Goal: Task Accomplishment & Management: Complete application form

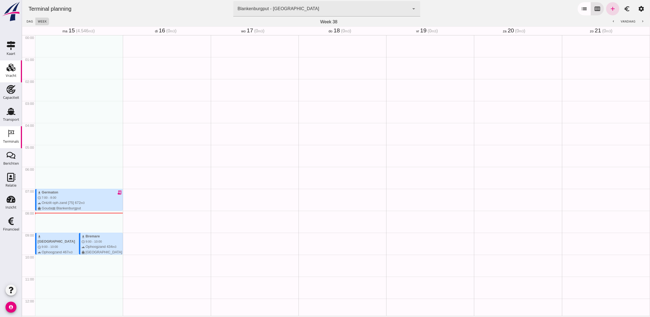
click at [12, 73] on div "Vracht" at bounding box center [11, 76] width 11 height 8
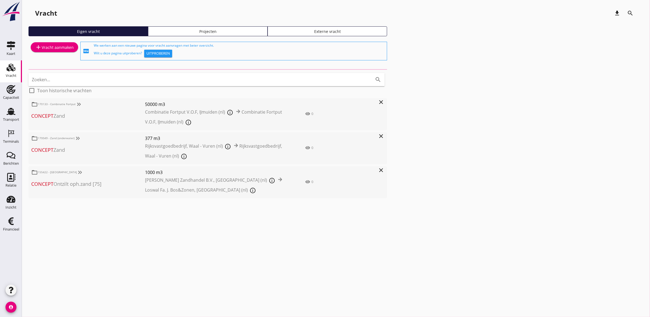
click at [199, 30] on div "Projecten" at bounding box center [208, 32] width 115 height 6
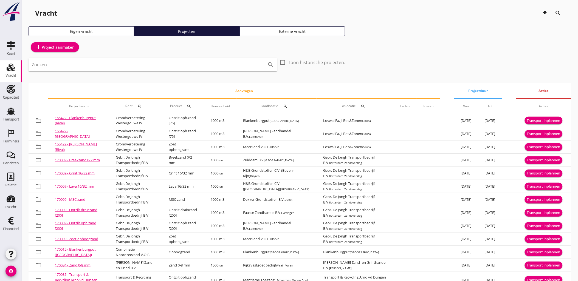
click at [123, 63] on input "Zoeken..." at bounding box center [145, 64] width 227 height 9
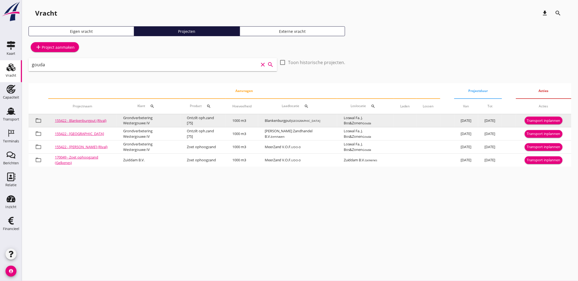
type input "gouda"
click at [555, 122] on div "Transport inplannen" at bounding box center [543, 120] width 33 height 5
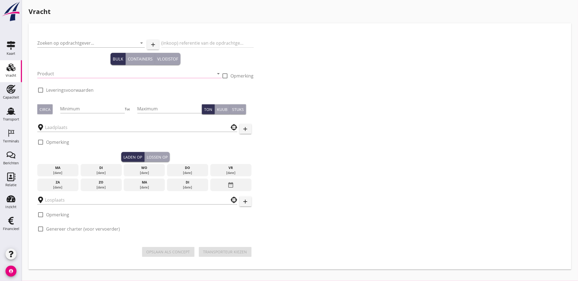
type input "Grondverbetering Westergouwe IV"
type input "Ontzilt oph.zand [75] (6120)"
type input "1000"
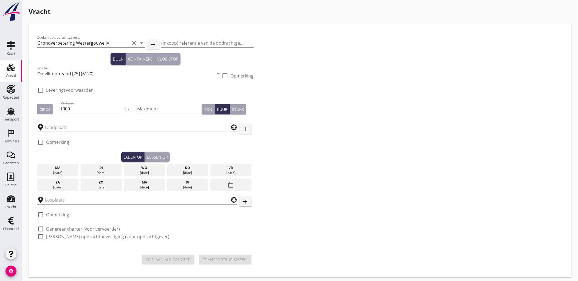
checkbox input "true"
type input "Blankenburgput"
type input "Loswal Fa. J. Bos&Zonen"
checkbox input "true"
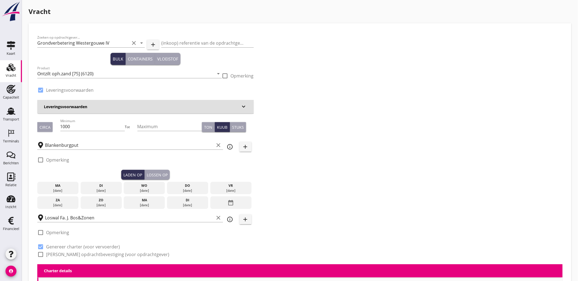
type input "2.2"
radio input "false"
drag, startPoint x: 110, startPoint y: 186, endPoint x: 135, endPoint y: 180, distance: 25.9
click at [110, 186] on div "di" at bounding box center [101, 185] width 38 height 5
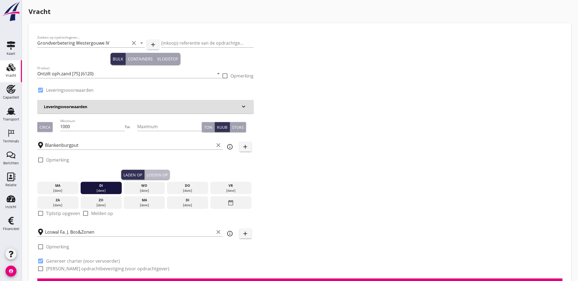
click at [168, 174] on button "Lossen op" at bounding box center [157, 175] width 25 height 10
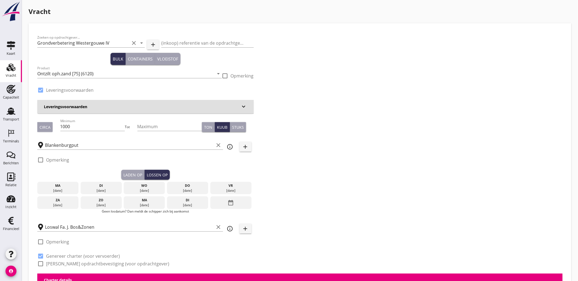
click at [139, 187] on div "wo" at bounding box center [144, 185] width 38 height 5
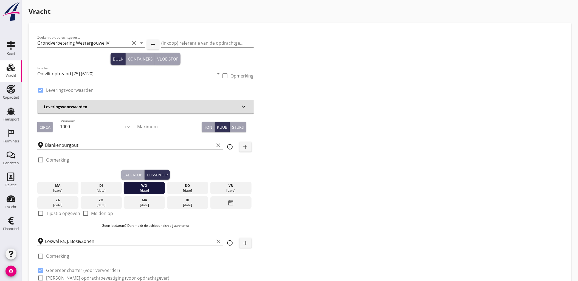
drag, startPoint x: 128, startPoint y: 172, endPoint x: 95, endPoint y: 192, distance: 38.6
click at [128, 172] on div "Laden op" at bounding box center [132, 175] width 19 height 6
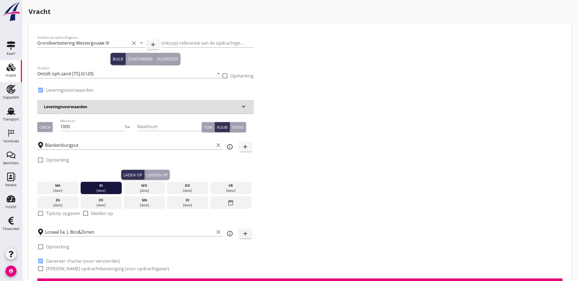
click at [56, 216] on label "Tijdstip opgeven" at bounding box center [63, 213] width 34 height 5
checkbox input "true"
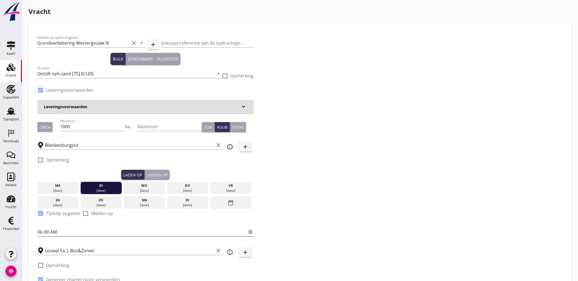
click at [40, 233] on input "06:00" at bounding box center [145, 232] width 216 height 9
type input "13:00"
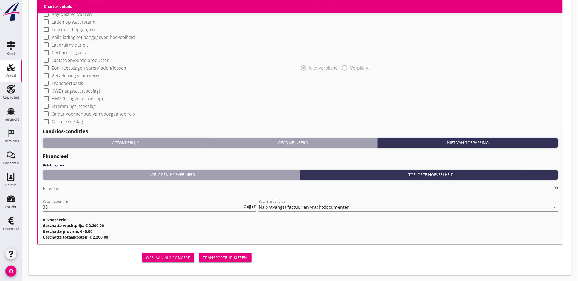
click at [236, 254] on button "Transporteur kiezen" at bounding box center [225, 258] width 53 height 10
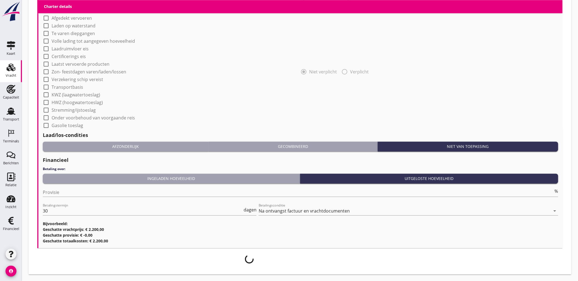
scroll to position [460, 0]
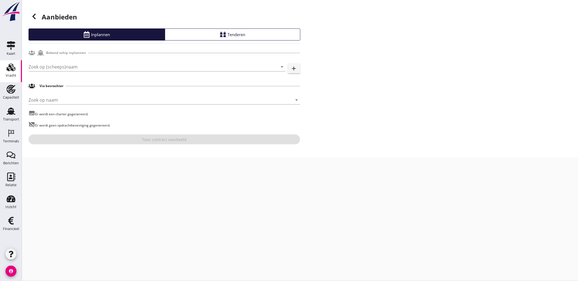
click at [76, 59] on div "Zoek op (scheeps)naam arrow_drop_down add" at bounding box center [165, 67] width 272 height 19
click at [78, 63] on input "Zoek op (scheeps)naam" at bounding box center [150, 67] width 242 height 9
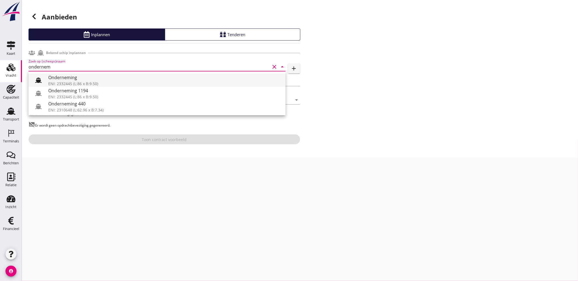
click at [80, 78] on div "Onderneming" at bounding box center [164, 77] width 233 height 7
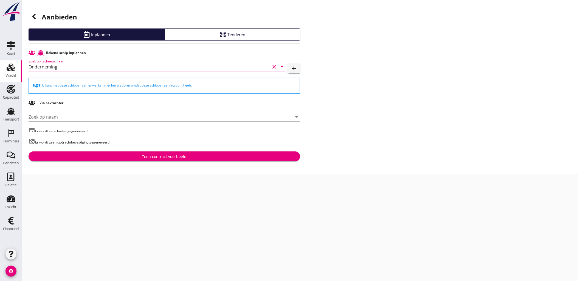
type input "Onderneming"
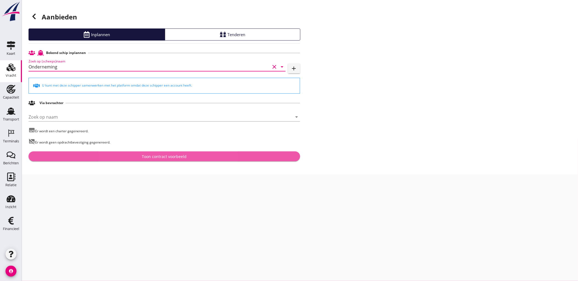
click at [163, 157] on div "Toon contract voorbeeld" at bounding box center [164, 157] width 45 height 6
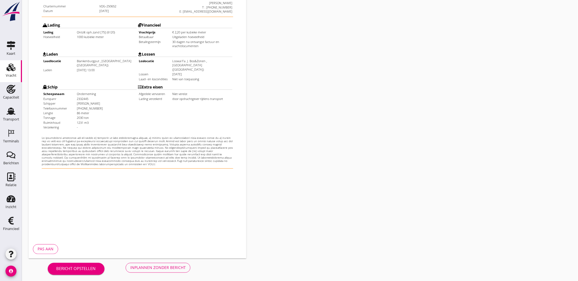
scroll to position [124, 0]
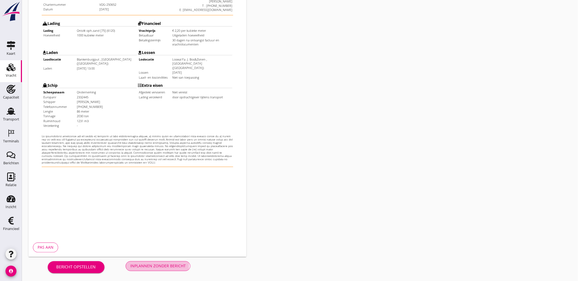
click at [165, 262] on button "Inplannen zonder bericht" at bounding box center [158, 267] width 65 height 10
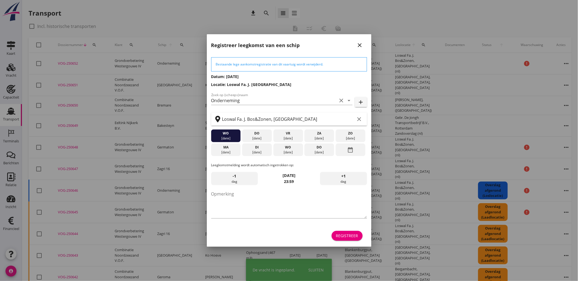
click at [354, 234] on div "Registreer" at bounding box center [347, 236] width 22 height 6
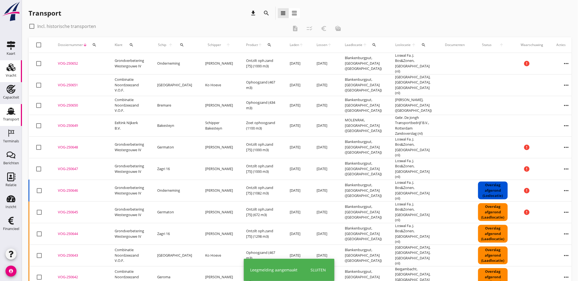
click at [10, 71] on icon "Vracht" at bounding box center [11, 67] width 9 height 9
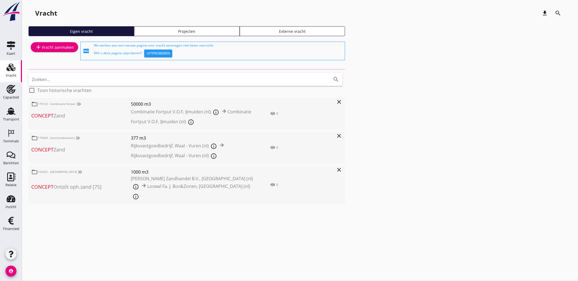
click at [193, 32] on div "Projecten" at bounding box center [187, 32] width 101 height 6
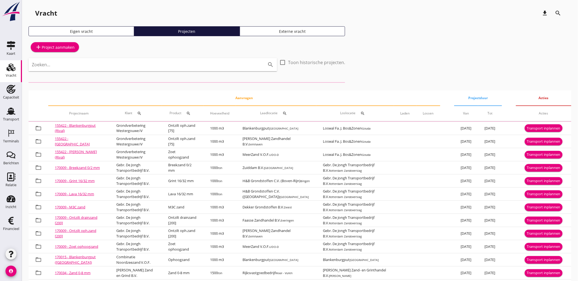
click at [147, 66] on input "Zoeken..." at bounding box center [145, 64] width 227 height 9
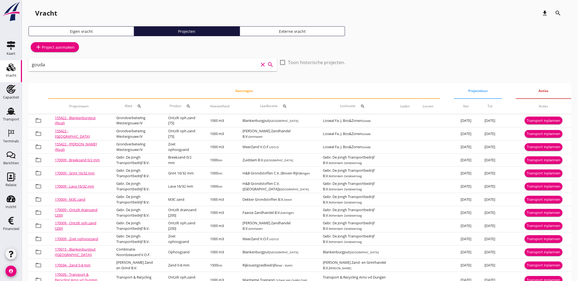
type input "gouda"
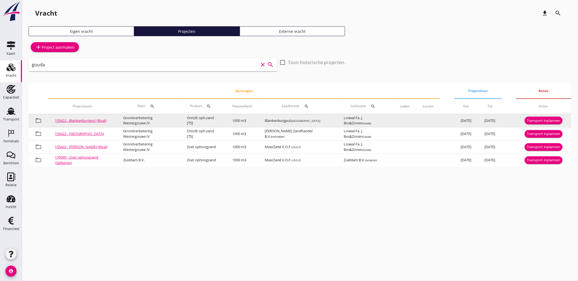
click at [533, 121] on div "Transport inplannen" at bounding box center [543, 120] width 33 height 5
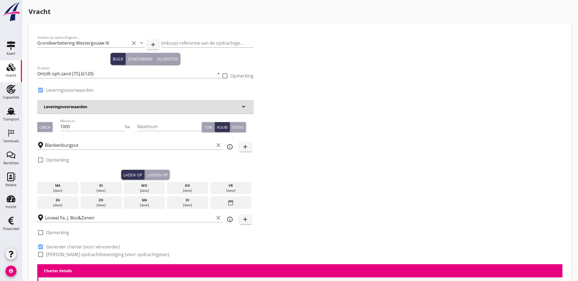
click at [110, 188] on div "[DATE]" at bounding box center [101, 190] width 38 height 5
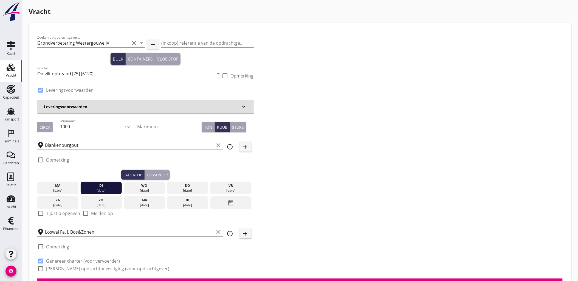
click at [160, 177] on div "Lossen op" at bounding box center [157, 175] width 21 height 6
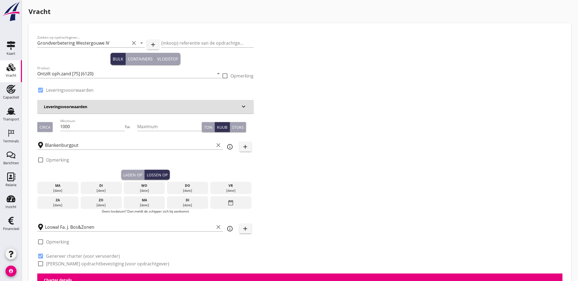
click at [136, 188] on div "wo" at bounding box center [144, 185] width 38 height 5
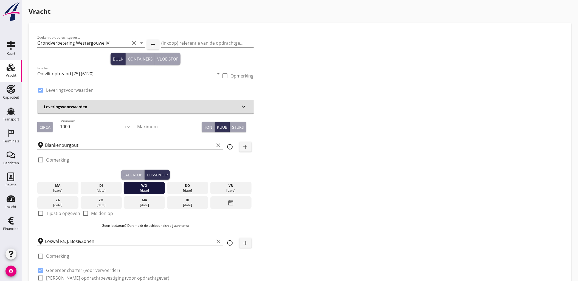
click at [134, 176] on div "Laden op" at bounding box center [132, 175] width 19 height 6
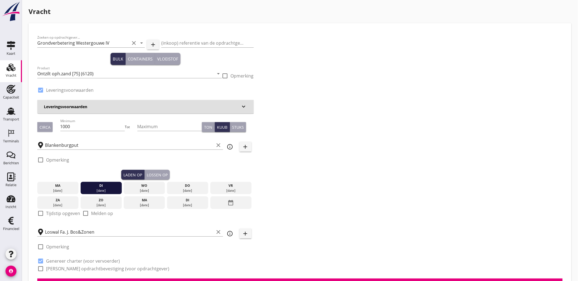
click at [56, 213] on label "Tijdstip opgeven" at bounding box center [63, 213] width 34 height 5
checkbox input "true"
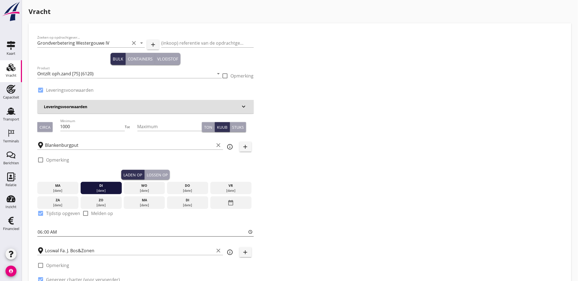
click at [57, 235] on input "06:00" at bounding box center [145, 232] width 216 height 9
type input "15:30"
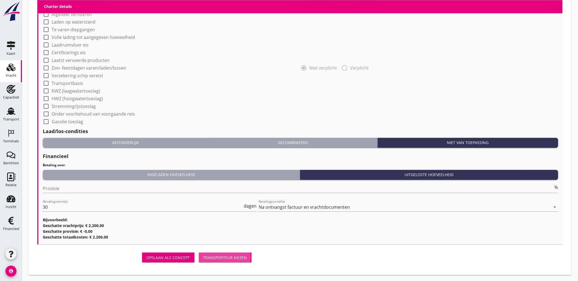
click at [232, 255] on div "Transporteur kiezen" at bounding box center [225, 258] width 44 height 6
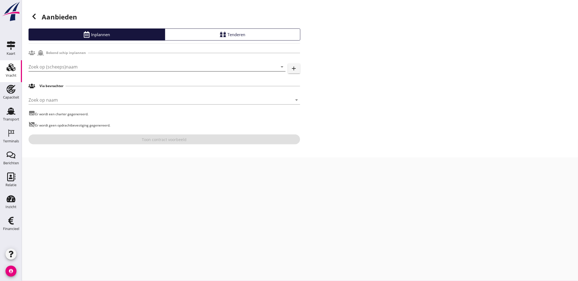
drag, startPoint x: 89, startPoint y: 62, endPoint x: 82, endPoint y: 63, distance: 6.9
click at [82, 63] on input "Zoek op (scheeps)naam" at bounding box center [150, 67] width 242 height 9
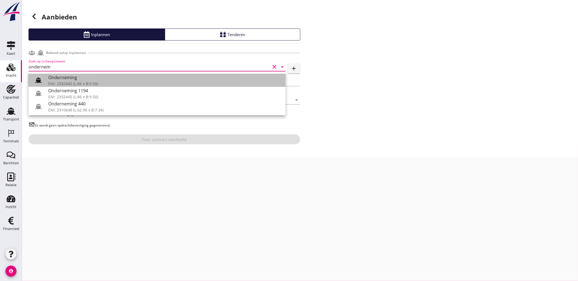
click at [154, 80] on div "Onderneming" at bounding box center [164, 77] width 233 height 7
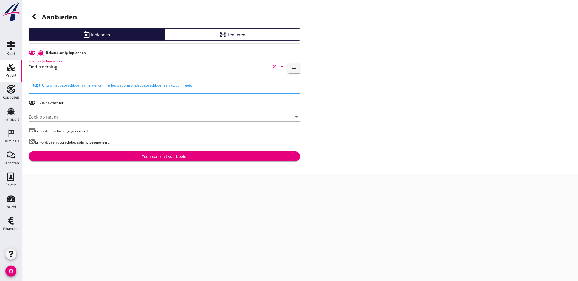
type input "Onderneming"
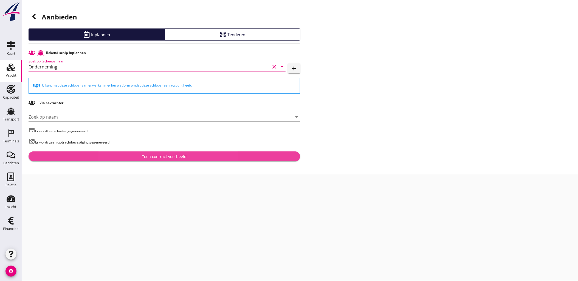
click at [174, 156] on div "Toon contract voorbeeld" at bounding box center [164, 157] width 45 height 6
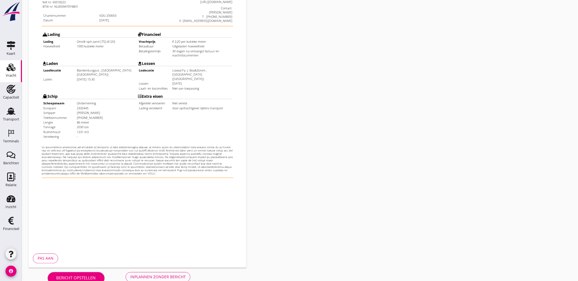
scroll to position [124, 0]
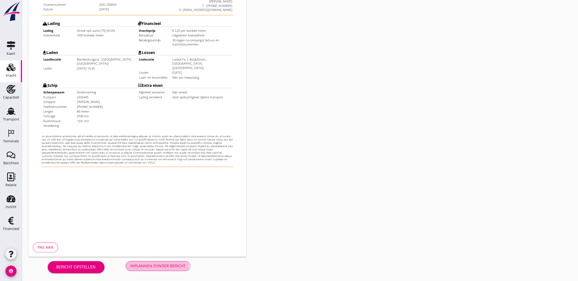
click at [148, 267] on div "Inplannen zonder bericht" at bounding box center [157, 267] width 55 height 6
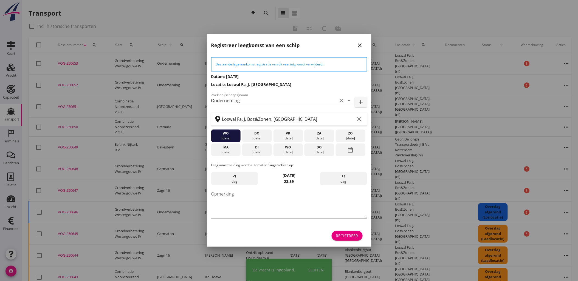
click at [359, 238] on button "Registreer" at bounding box center [347, 236] width 31 height 10
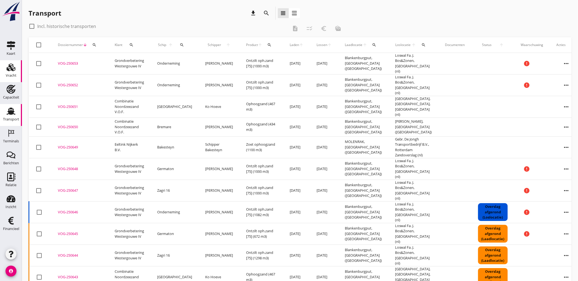
click at [15, 71] on icon "Vracht" at bounding box center [11, 67] width 9 height 9
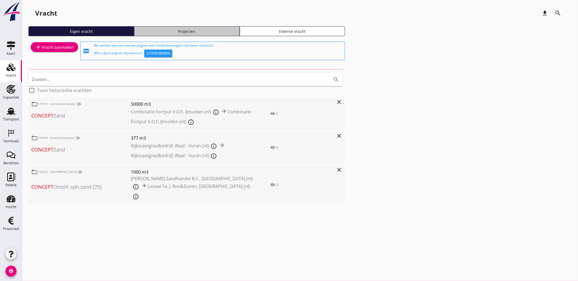
click at [219, 32] on div "Projecten" at bounding box center [187, 32] width 101 height 6
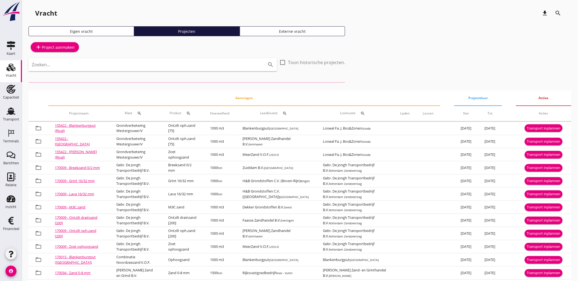
click at [185, 67] on input "Zoeken..." at bounding box center [145, 64] width 227 height 9
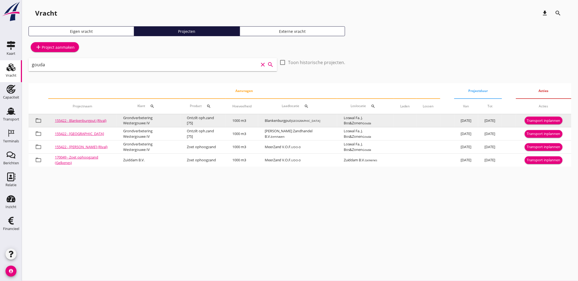
type input "gouda"
click at [536, 121] on div "Transport inplannen" at bounding box center [543, 120] width 33 height 5
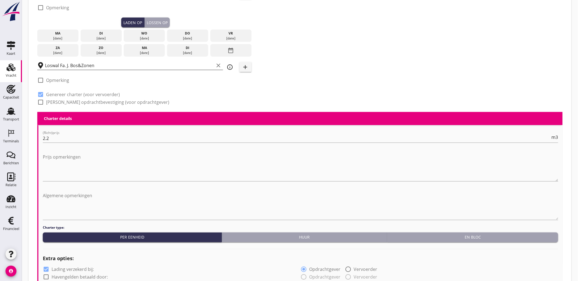
scroll to position [91, 0]
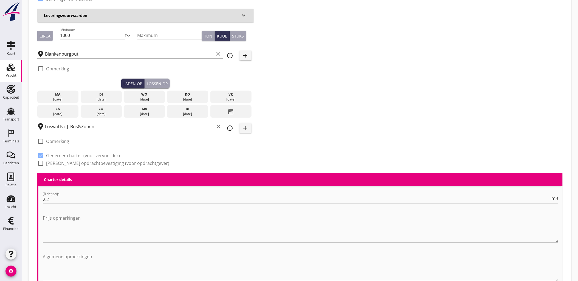
click at [109, 95] on div "di" at bounding box center [101, 94] width 38 height 5
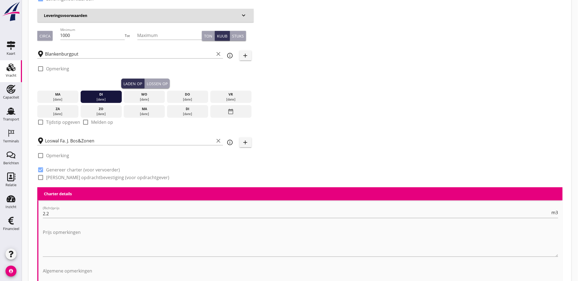
click at [170, 83] on div "Laden op Lossen op" at bounding box center [145, 84] width 216 height 10
click at [165, 84] on div "Lossen op" at bounding box center [157, 84] width 21 height 6
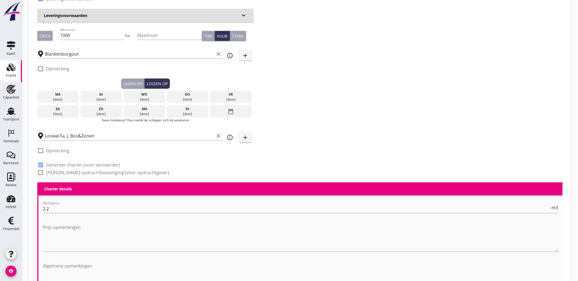
click at [149, 97] on div "[DATE]" at bounding box center [144, 99] width 38 height 5
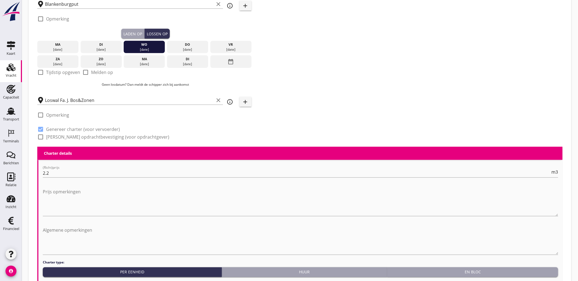
scroll to position [152, 0]
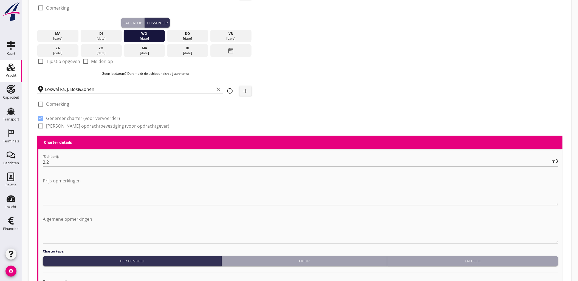
click at [126, 23] on div "Laden op" at bounding box center [132, 23] width 19 height 6
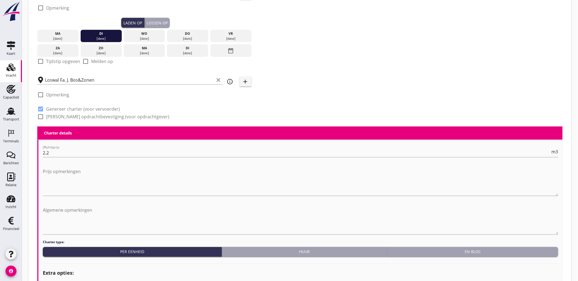
click at [62, 60] on label "Tijdstip opgeven" at bounding box center [63, 61] width 34 height 5
checkbox input "true"
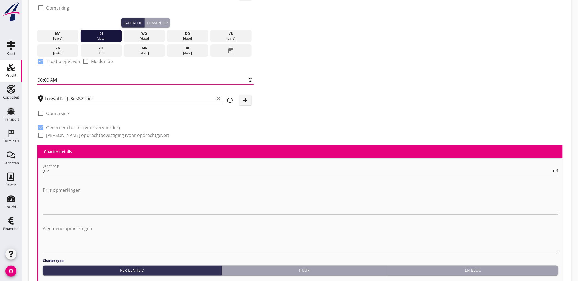
click at [41, 81] on input "06:00" at bounding box center [145, 80] width 216 height 9
type input "18:00"
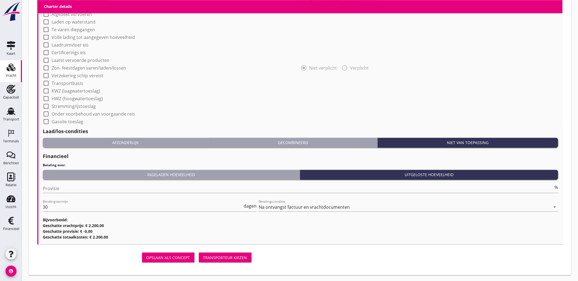
click at [237, 258] on div "Transporteur kiezen" at bounding box center [225, 258] width 44 height 6
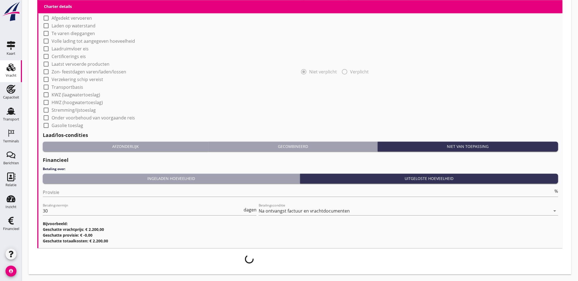
scroll to position [460, 0]
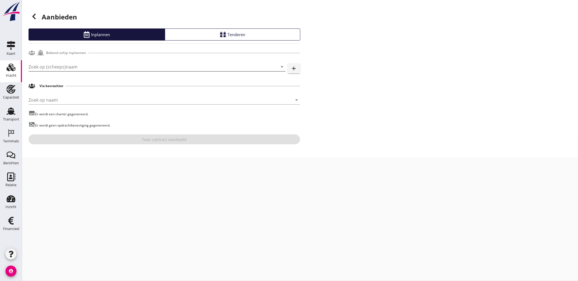
click at [95, 66] on input "Zoek op (scheeps)naam" at bounding box center [150, 67] width 242 height 9
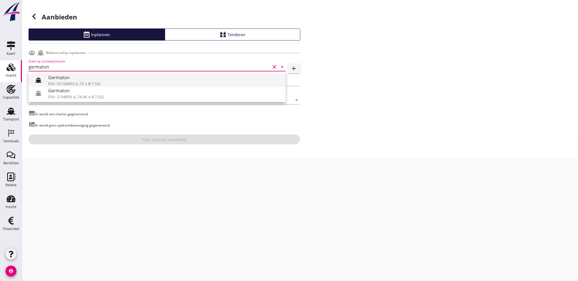
click at [99, 77] on div "Germaton" at bounding box center [164, 77] width 233 height 7
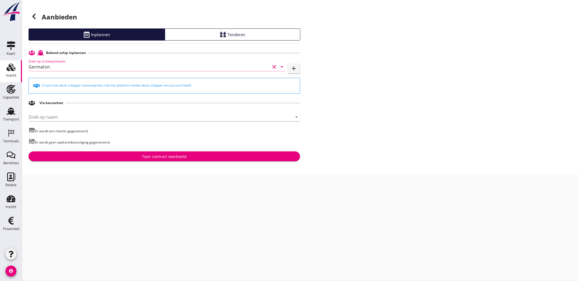
type input "Germaton"
click at [160, 152] on div "Bekend schip inplannen Zoek op (scheeps)naam Germaton clear arrow_drop_down add…" at bounding box center [165, 105] width 272 height 114
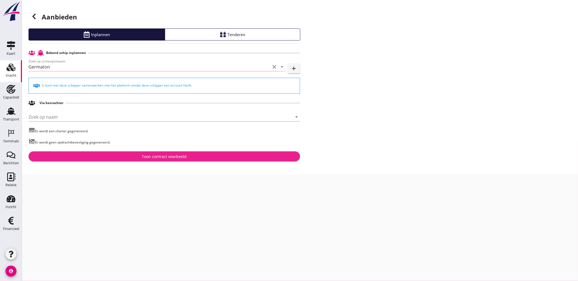
click at [160, 152] on button "Toon contract voorbeeld" at bounding box center [165, 157] width 272 height 10
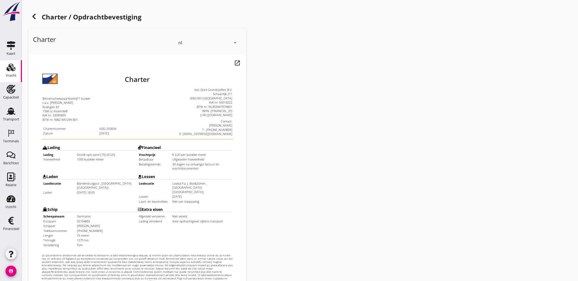
scroll to position [124, 0]
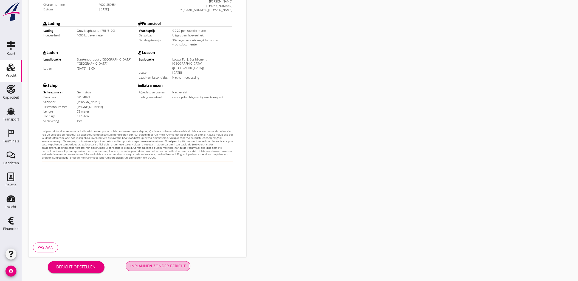
click at [157, 262] on button "Inplannen zonder bericht" at bounding box center [158, 267] width 65 height 10
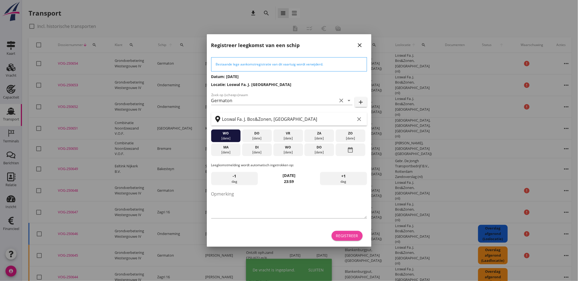
click at [341, 235] on div "Registreer" at bounding box center [347, 236] width 22 height 6
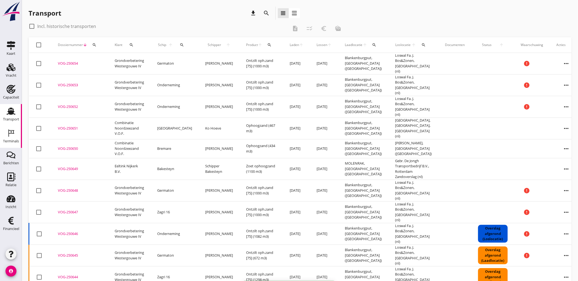
click at [1, 135] on link "Terminals Terminals" at bounding box center [11, 137] width 22 height 22
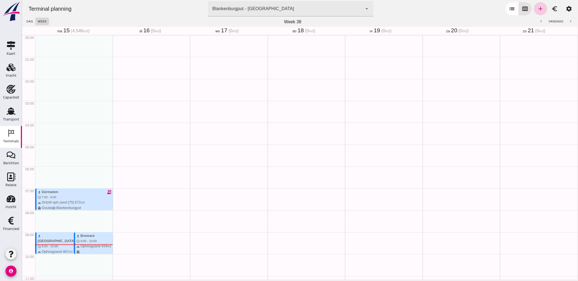
click at [537, 7] on icon "add" at bounding box center [540, 8] width 7 height 7
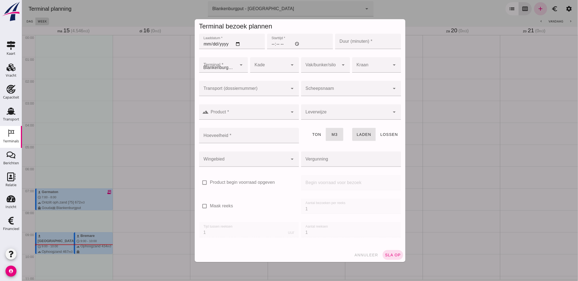
type input "Combinatie Noordzeezand V.O.F."
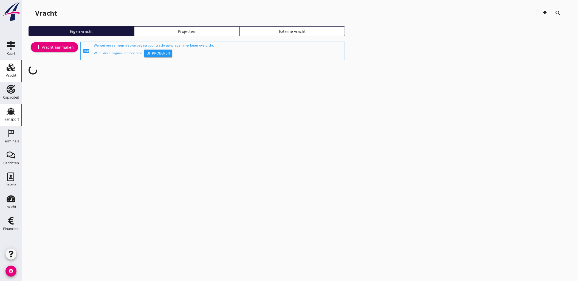
click at [12, 113] on use at bounding box center [11, 111] width 9 height 7
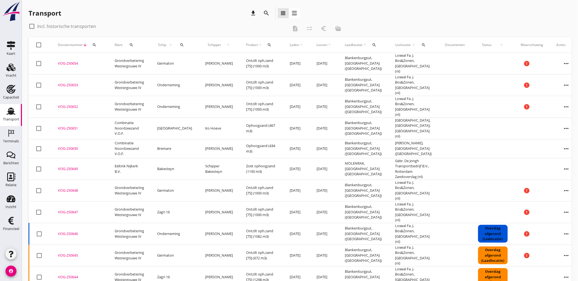
click at [74, 83] on div "VOG-250653" at bounding box center [80, 85] width 44 height 5
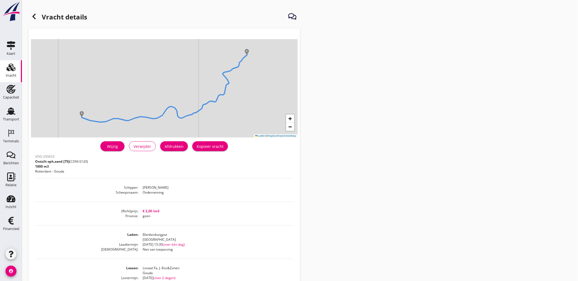
click at [115, 148] on div "Wijzig" at bounding box center [112, 147] width 15 height 6
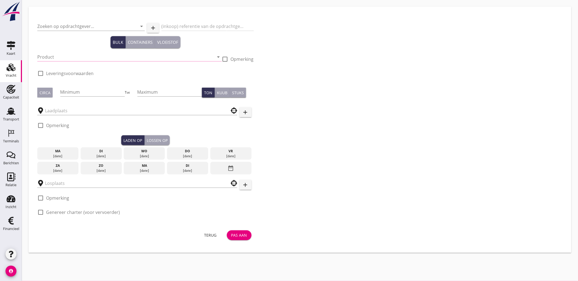
type input "Grondverbetering Westergouwe IV"
type input "Ontzilt oph.zand [75] (6120)"
type input "1000"
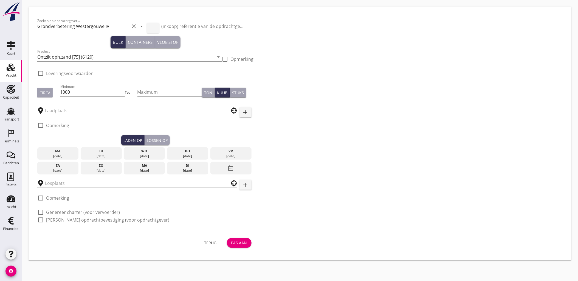
type input "Loswal Fa. J. Bos&Zonen"
checkbox input "true"
type input "Blankenburgput"
checkbox input "true"
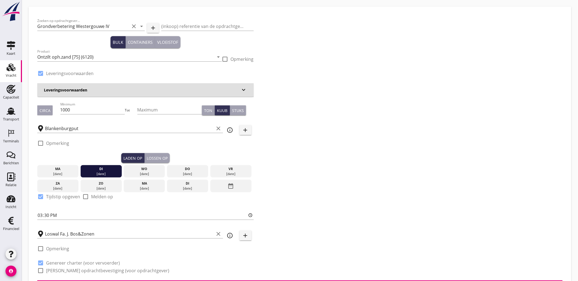
type input "2.2"
radio input "false"
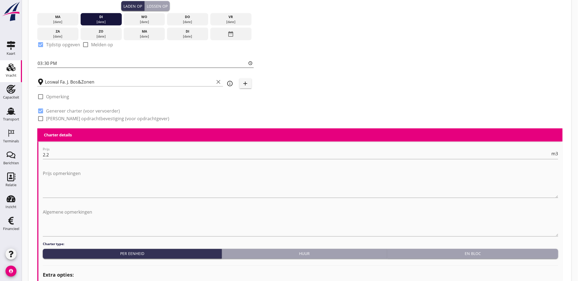
scroll to position [457, 0]
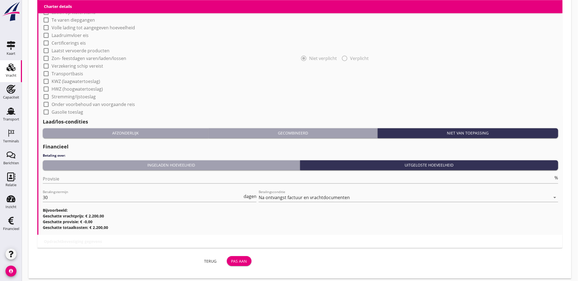
click at [215, 259] on div "Terug" at bounding box center [210, 262] width 15 height 6
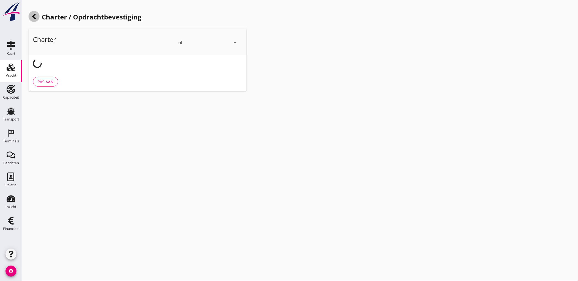
click at [32, 18] on icon at bounding box center [34, 16] width 7 height 7
click at [10, 70] on icon "Vracht" at bounding box center [11, 67] width 9 height 9
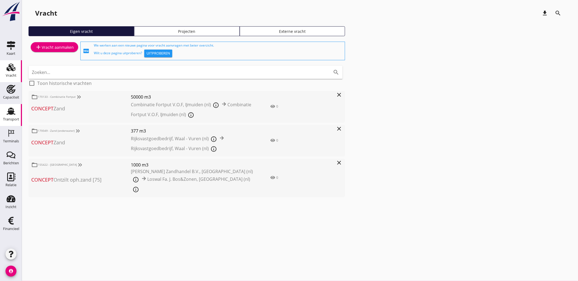
click at [13, 111] on use at bounding box center [11, 111] width 9 height 7
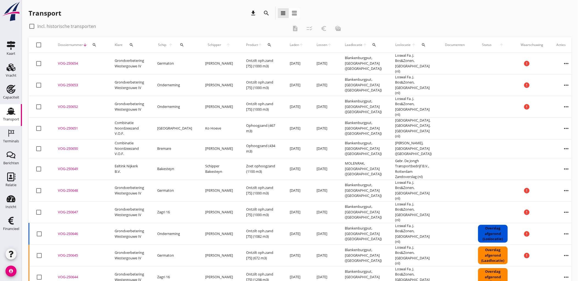
click at [559, 80] on icon "more_horiz" at bounding box center [566, 85] width 15 height 15
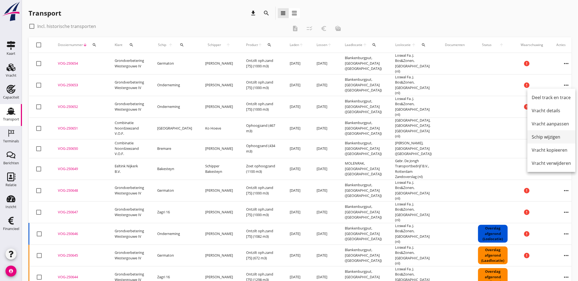
click at [558, 139] on div "Schip wijzigen" at bounding box center [551, 137] width 39 height 7
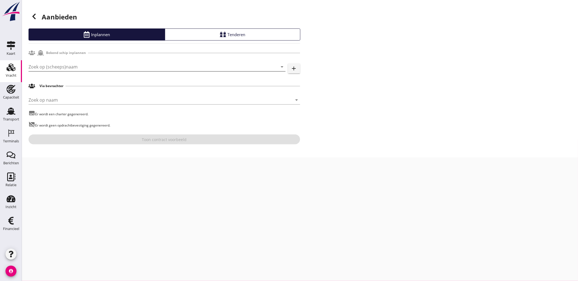
click at [107, 69] on input "Zoek op (scheeps)naam" at bounding box center [150, 67] width 242 height 9
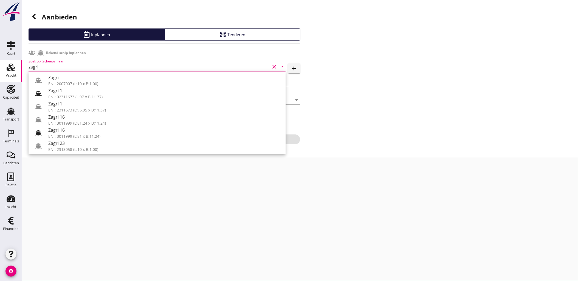
click at [67, 129] on div "Zagri 16" at bounding box center [164, 130] width 233 height 7
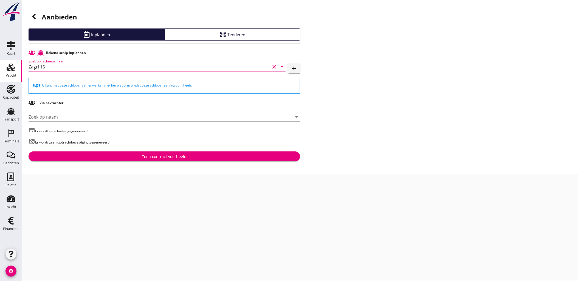
type input "Zagri 16"
click at [171, 158] on div "Toon contract voorbeeld" at bounding box center [164, 157] width 45 height 6
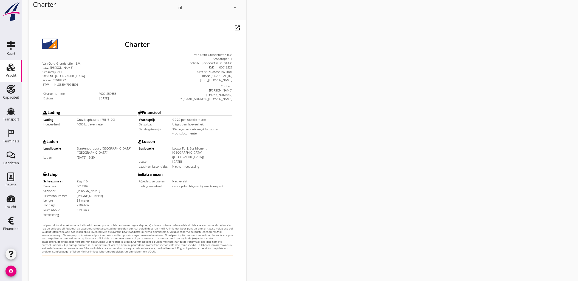
scroll to position [124, 0]
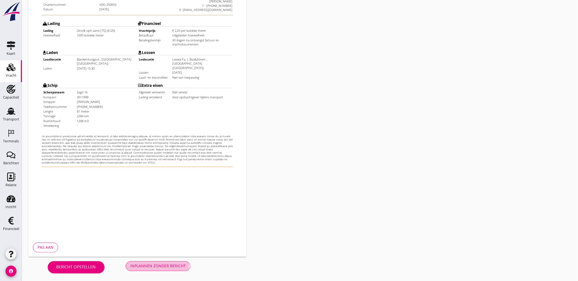
click at [162, 264] on div "Inplannen zonder bericht" at bounding box center [157, 267] width 55 height 6
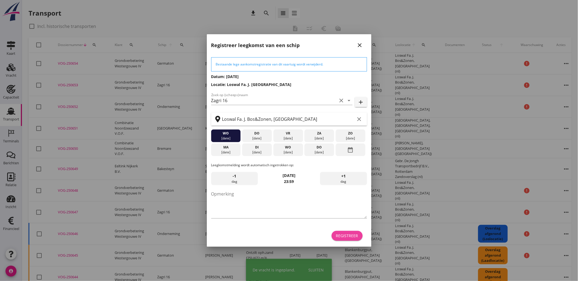
click at [340, 239] on div "Registreer" at bounding box center [347, 236] width 22 height 6
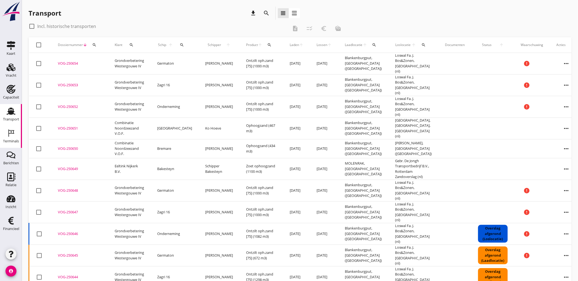
click at [13, 133] on use at bounding box center [12, 133] width 6 height 7
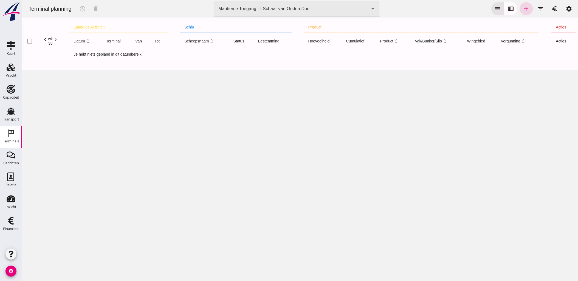
click at [278, 4] on div "Maritieme Toegang - t Schaar van Ouden Doel 453b08e2-5afb-49e8-a076-b9bc6000f457" at bounding box center [291, 8] width 154 height 15
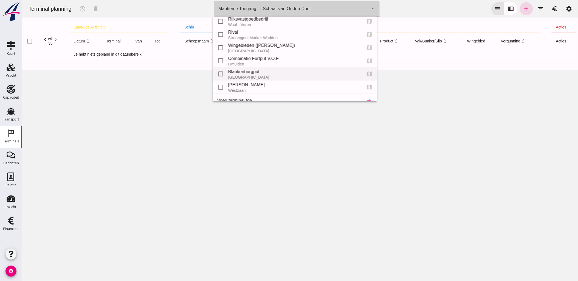
scroll to position [25, 0]
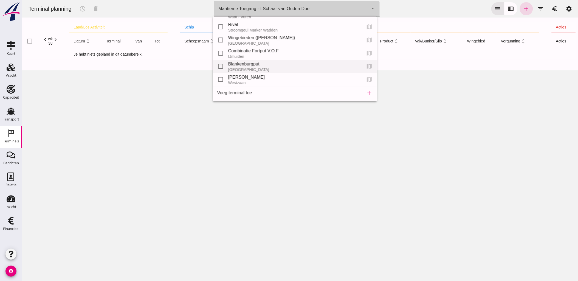
click at [266, 61] on div "Blankenburgput" at bounding box center [292, 64] width 129 height 7
type input "e6c78bfd-e3f1-4bb9-b01e-b37ce3668b52"
checkbox input "false"
checkbox input "true"
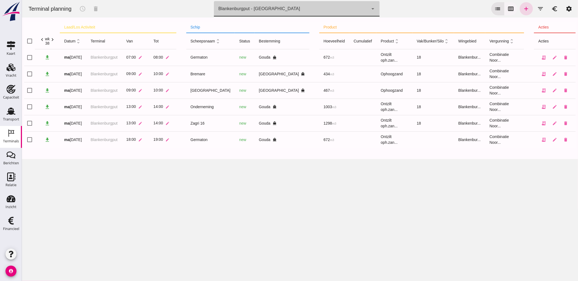
click at [509, 7] on icon "calendar_view_week" at bounding box center [510, 8] width 7 height 7
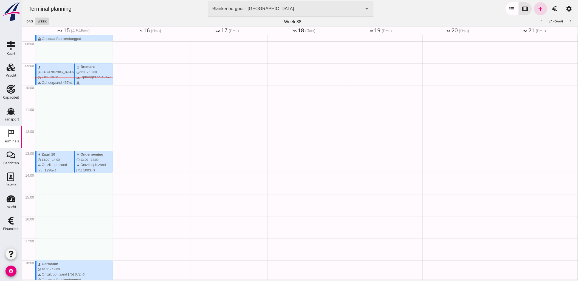
scroll to position [136, 0]
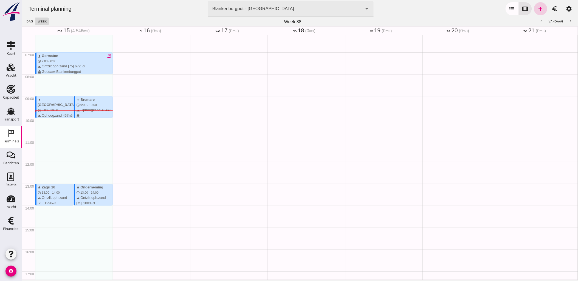
click at [537, 10] on icon "add" at bounding box center [540, 8] width 7 height 7
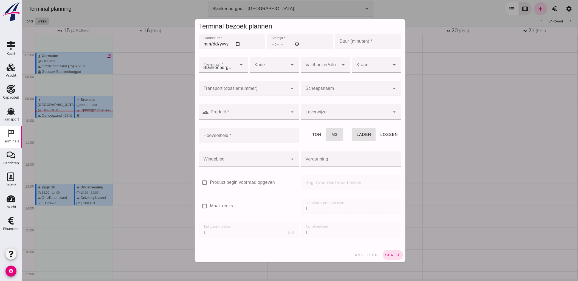
type input "Combinatie Noordzeezand V.O.F."
click at [238, 45] on input "Laaddatum *" at bounding box center [232, 41] width 66 height 15
type input "2025-09-16"
click at [274, 44] on input "Starttijd *" at bounding box center [300, 41] width 66 height 15
type input "13:00"
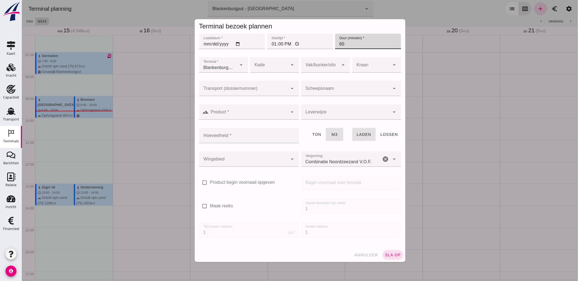
type input "60"
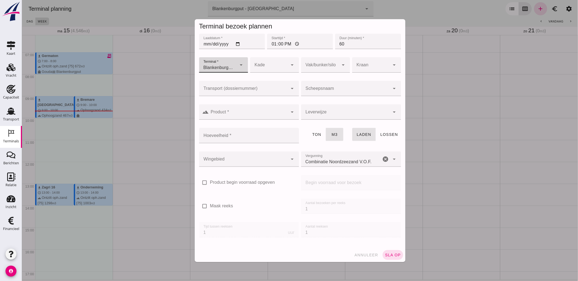
click at [314, 89] on input "Scheepsnaam" at bounding box center [345, 91] width 89 height 7
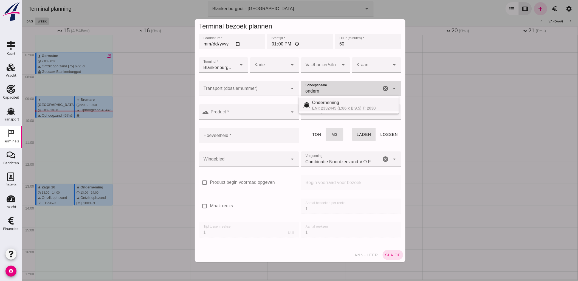
click at [321, 104] on span "Onderneming" at bounding box center [325, 102] width 27 height 5
type input "Onderneming"
type input "1231"
type input "Onderneming"
click at [272, 92] on input "Transport (dossiernummer)" at bounding box center [243, 91] width 89 height 7
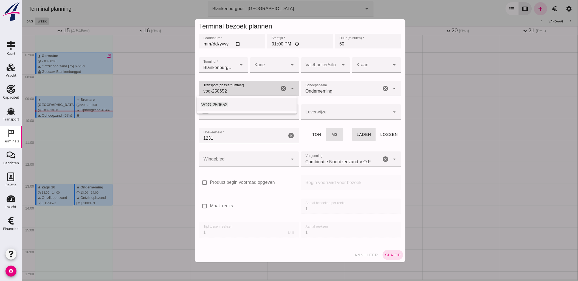
click at [225, 104] on span "VOG-250652" at bounding box center [214, 105] width 26 height 5
type input "VOG-250652"
type input "franco_on_shore"
type input "VOG-250652"
click at [319, 63] on div at bounding box center [320, 64] width 38 height 15
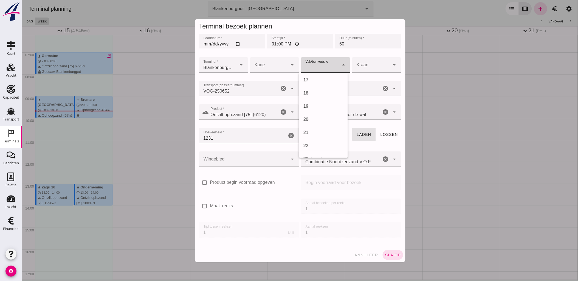
scroll to position [183, 0]
click at [317, 122] on div "18" at bounding box center [323, 123] width 40 height 7
type input "366"
click at [271, 59] on div at bounding box center [269, 64] width 38 height 15
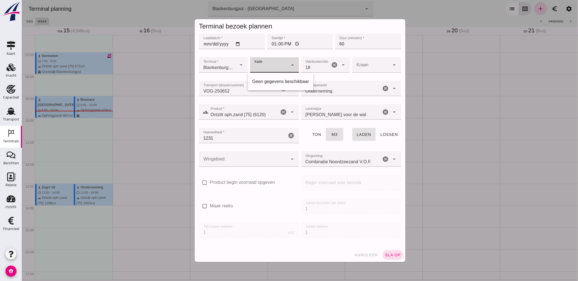
click at [276, 60] on div at bounding box center [269, 64] width 38 height 15
click at [252, 155] on div at bounding box center [243, 159] width 89 height 15
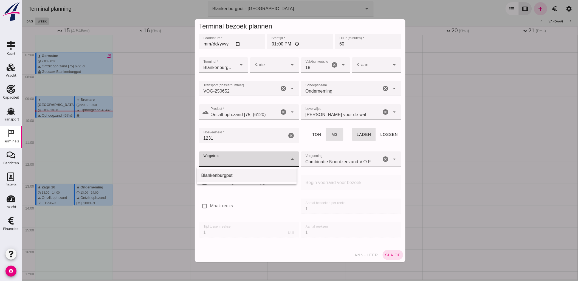
click at [248, 174] on div "Blankenburgput" at bounding box center [246, 176] width 91 height 7
type input "333"
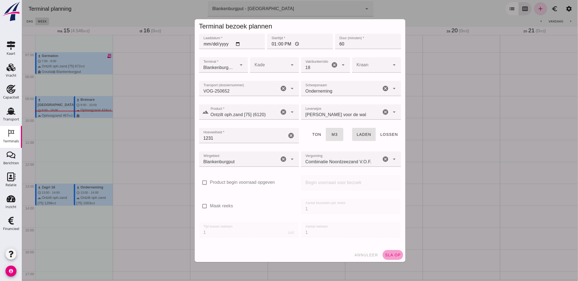
click at [388, 256] on span "sla op" at bounding box center [393, 255] width 16 height 4
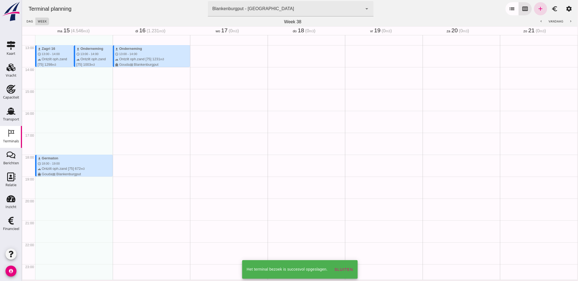
scroll to position [281, 0]
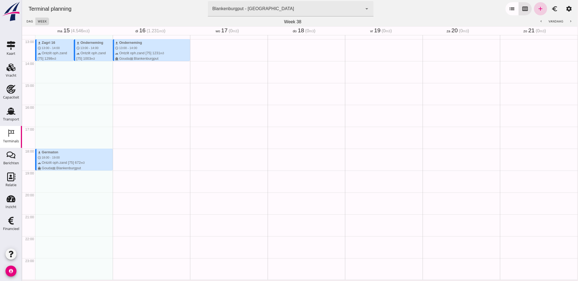
click at [537, 10] on icon "add" at bounding box center [540, 8] width 7 height 7
type input "Combinatie Noordzeezand V.O.F."
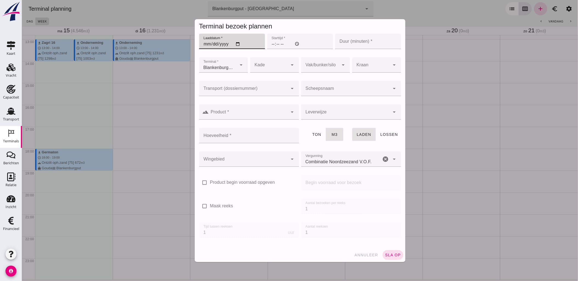
click at [236, 44] on input "Laaddatum *" at bounding box center [232, 41] width 66 height 15
type input "2025-09-16"
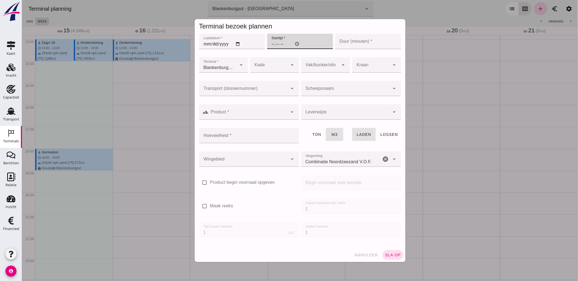
click at [272, 45] on input "Starttijd *" at bounding box center [300, 41] width 66 height 15
type input "15:30"
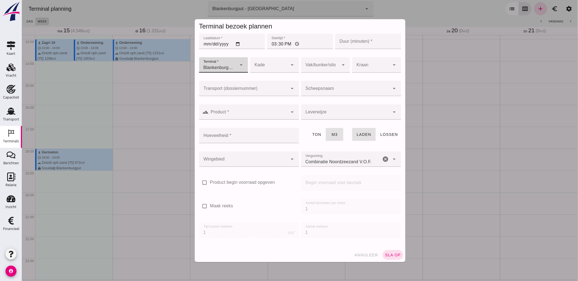
click at [353, 41] on input "Duur (minuten) *" at bounding box center [368, 41] width 66 height 15
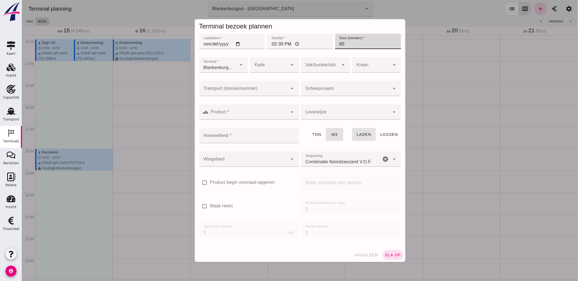
type input "60"
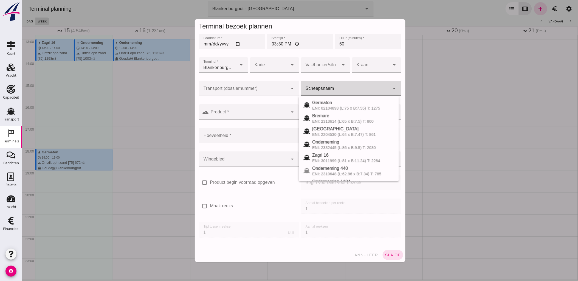
click at [340, 87] on div at bounding box center [345, 88] width 89 height 15
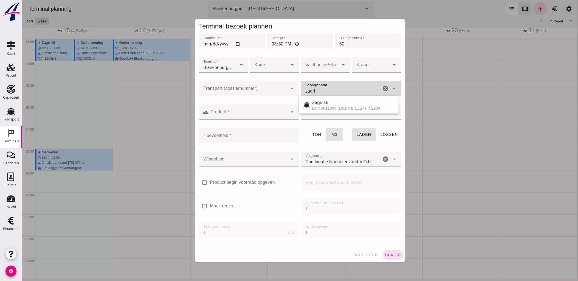
click at [329, 103] on div "Zagri 16" at bounding box center [353, 103] width 82 height 7
type input "Zagri 16"
type input "1298"
type input "Zagri 16"
click at [277, 89] on input "Transport (dossiernummer)" at bounding box center [243, 91] width 89 height 7
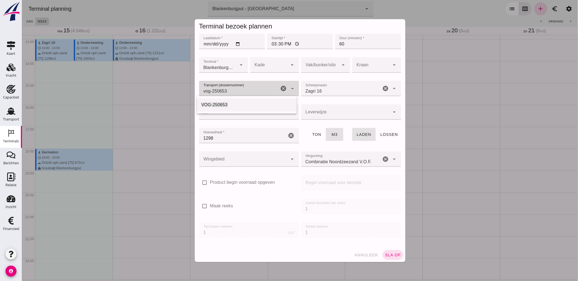
click at [274, 102] on div "VOG-250653" at bounding box center [246, 105] width 91 height 7
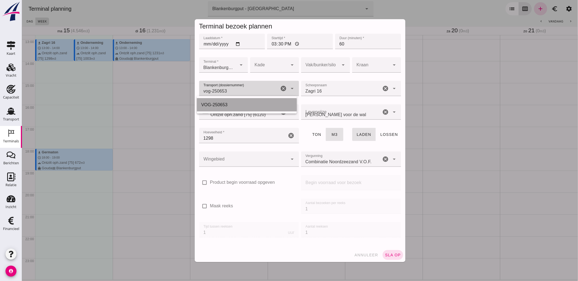
type input "VOG-250653"
type input "franco_on_shore"
type input "VOG-250653"
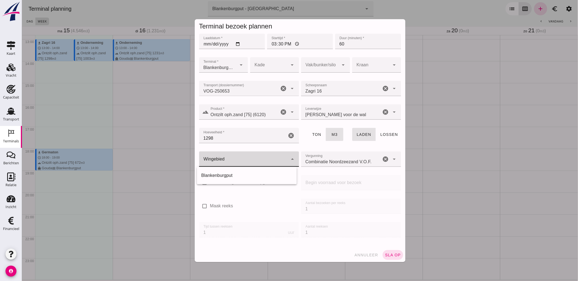
click at [250, 160] on div at bounding box center [243, 159] width 89 height 15
click at [242, 176] on div "Blankenburgput" at bounding box center [246, 176] width 91 height 7
type input "333"
click at [336, 54] on div at bounding box center [368, 52] width 66 height 6
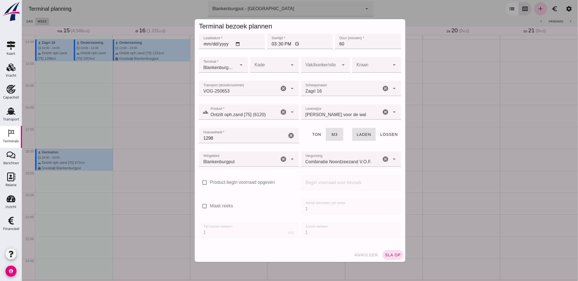
click at [332, 61] on div at bounding box center [320, 64] width 38 height 15
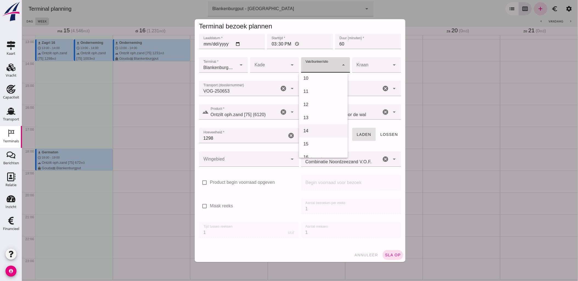
scroll to position [152, 0]
click at [320, 148] on div "18" at bounding box center [323, 153] width 49 height 13
type input "366"
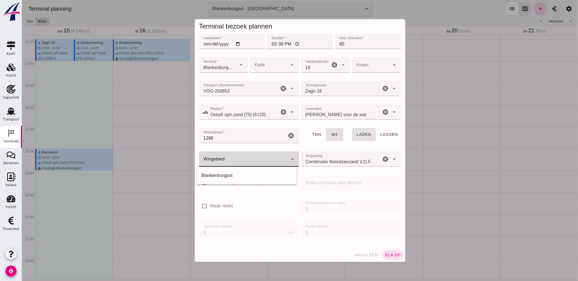
click at [242, 161] on div at bounding box center [243, 159] width 89 height 15
click at [247, 173] on div "Blankenburgput" at bounding box center [246, 176] width 91 height 7
type input "333"
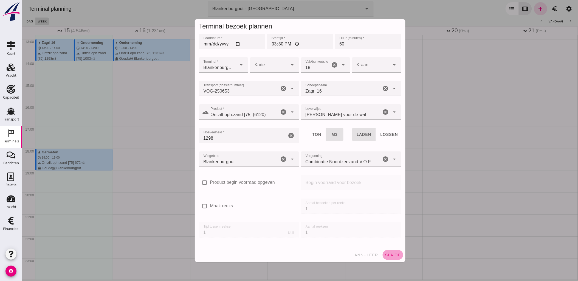
click at [394, 256] on span "sla op" at bounding box center [393, 255] width 16 height 4
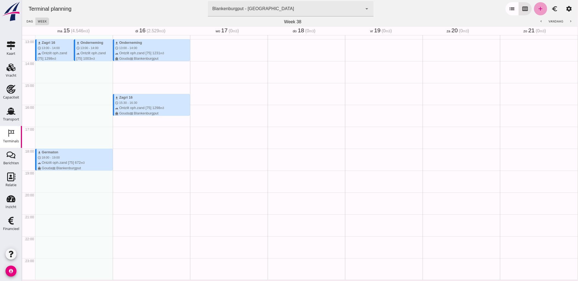
click at [538, 11] on icon "add" at bounding box center [540, 8] width 7 height 7
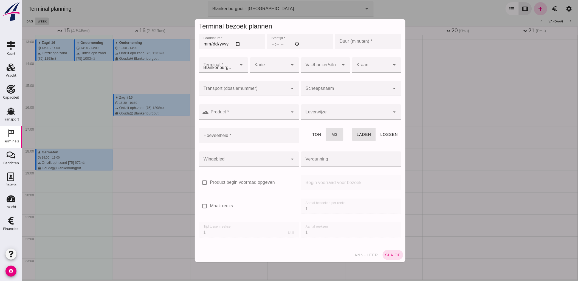
type input "Combinatie Noordzeezand V.O.F."
click at [234, 43] on input "Laaddatum *" at bounding box center [232, 41] width 66 height 15
type input "2025-09-16"
click at [272, 45] on input "Starttijd *" at bounding box center [300, 41] width 66 height 15
type input "18:00"
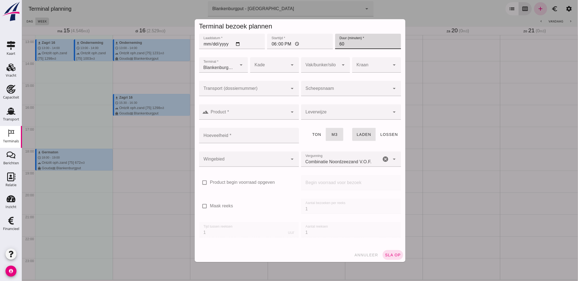
type input "60"
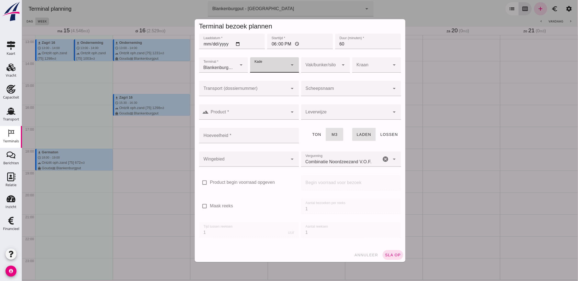
click at [269, 86] on div at bounding box center [243, 88] width 89 height 15
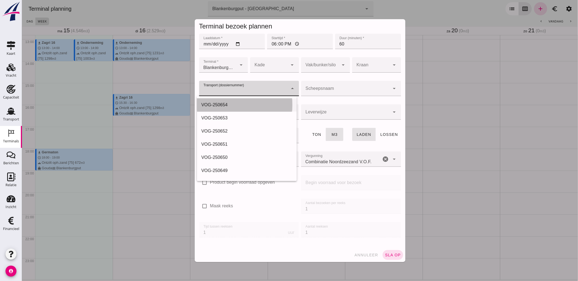
click at [258, 103] on div "VOG-250654" at bounding box center [246, 105] width 91 height 7
type input "VOG-250654"
type input "franco_on_shore"
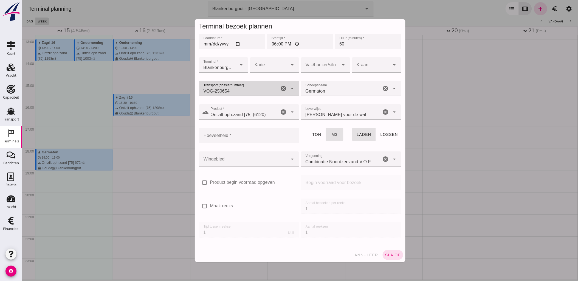
click at [306, 63] on div at bounding box center [320, 64] width 38 height 15
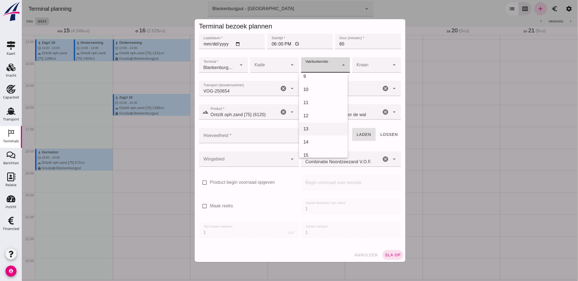
scroll to position [183, 0]
click at [316, 124] on div "18" at bounding box center [323, 123] width 40 height 7
type input "366"
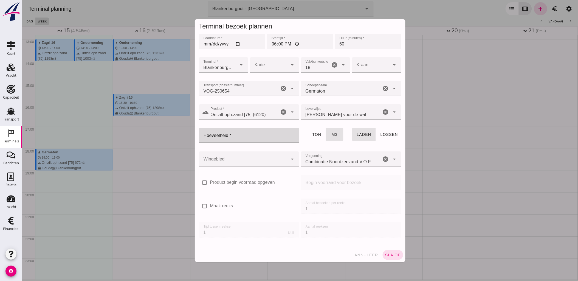
click at [249, 132] on input "Hoeveelheid *" at bounding box center [247, 135] width 97 height 15
type input "672"
type button "tons"
type button "cubic"
click at [243, 160] on div at bounding box center [243, 159] width 89 height 15
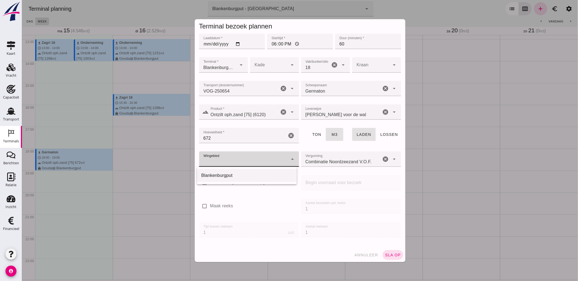
click at [241, 180] on div "Blankenburgput" at bounding box center [247, 175] width 100 height 13
type input "333"
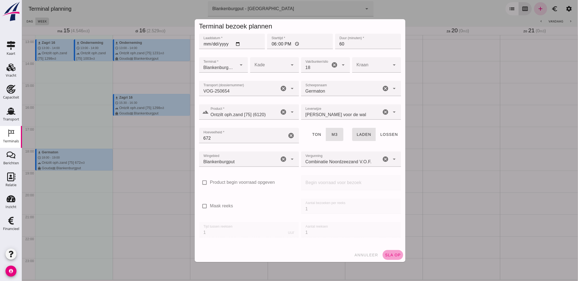
click at [393, 256] on span "sla op" at bounding box center [393, 255] width 16 height 4
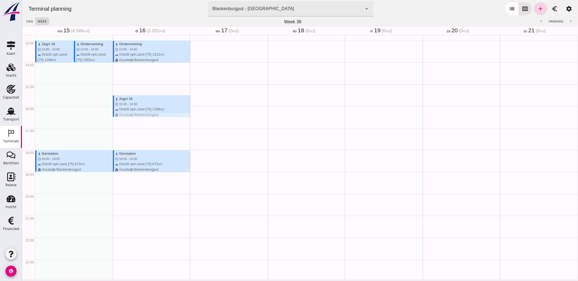
scroll to position [281, 0]
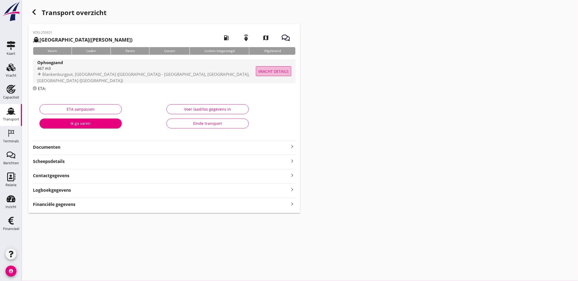
click at [269, 70] on span "Vracht details" at bounding box center [273, 72] width 30 height 6
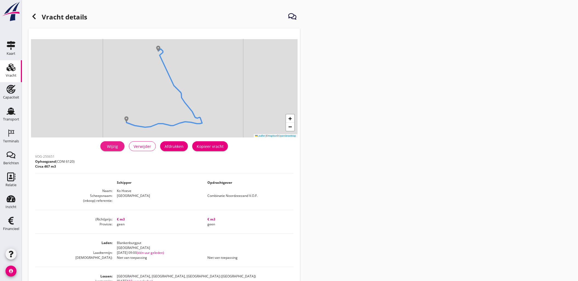
click at [118, 147] on div "Wijzig" at bounding box center [112, 147] width 15 height 6
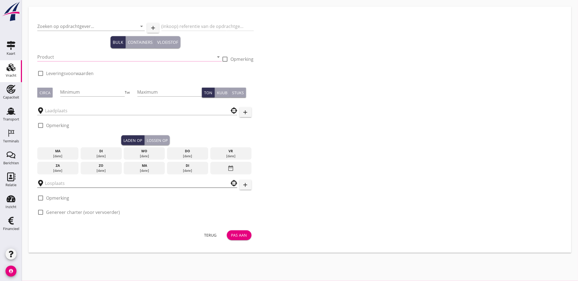
type input "Combinatie Noordzeezand V.O.F."
type input "Ophoogzand (6120)"
type input "467"
type input "[GEOGRAPHIC_DATA], [GEOGRAPHIC_DATA], [GEOGRAPHIC_DATA]"
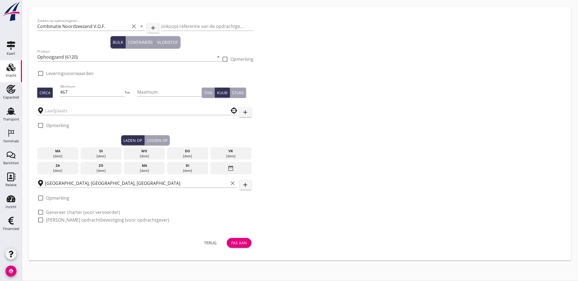
checkbox input "true"
type input "Blankenburgput"
checkbox input "true"
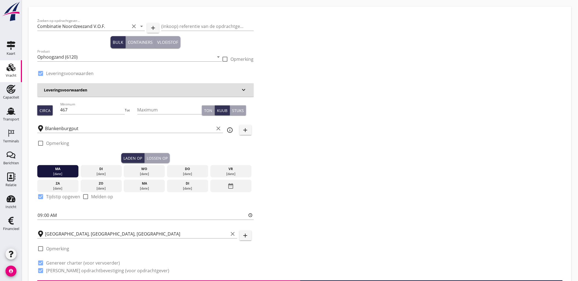
type input "0"
radio input "false"
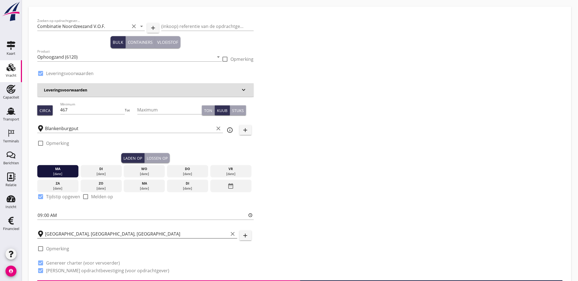
click at [111, 233] on input "[GEOGRAPHIC_DATA], [GEOGRAPHIC_DATA], [GEOGRAPHIC_DATA]" at bounding box center [136, 234] width 183 height 9
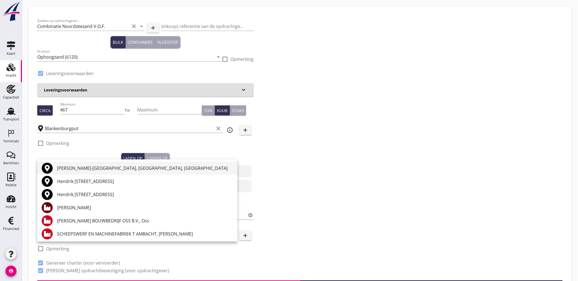
click at [107, 166] on div "[PERSON_NAME]-[GEOGRAPHIC_DATA], [GEOGRAPHIC_DATA], [GEOGRAPHIC_DATA]" at bounding box center [145, 168] width 176 height 7
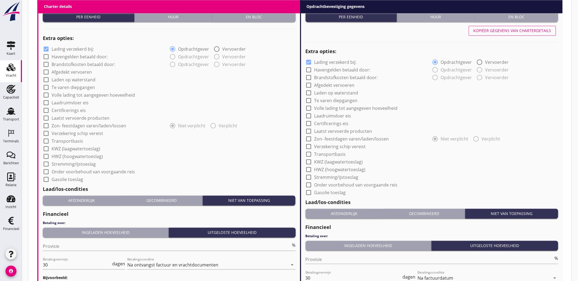
scroll to position [461, 0]
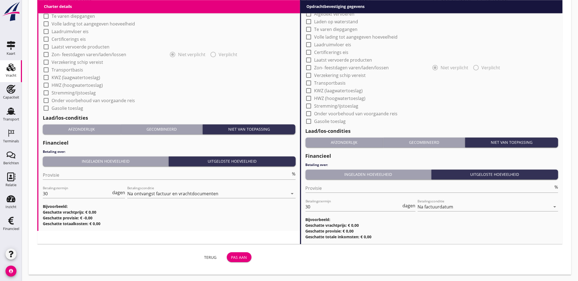
type input "[PERSON_NAME]-[GEOGRAPHIC_DATA], [GEOGRAPHIC_DATA], [GEOGRAPHIC_DATA]"
click at [236, 258] on div "Pas aan" at bounding box center [239, 258] width 16 height 6
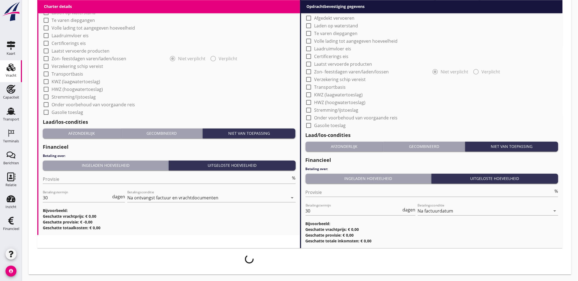
scroll to position [456, 0]
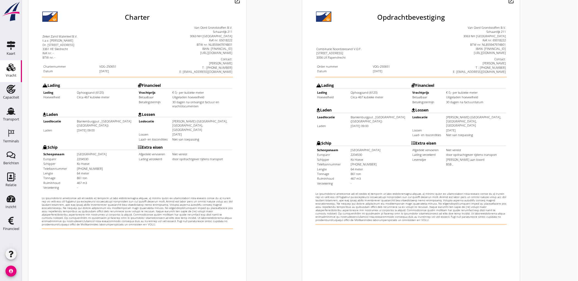
scroll to position [124, 0]
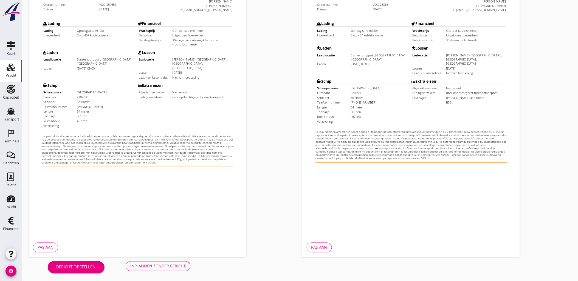
click at [177, 264] on div "Inplannen zonder bericht" at bounding box center [157, 267] width 55 height 6
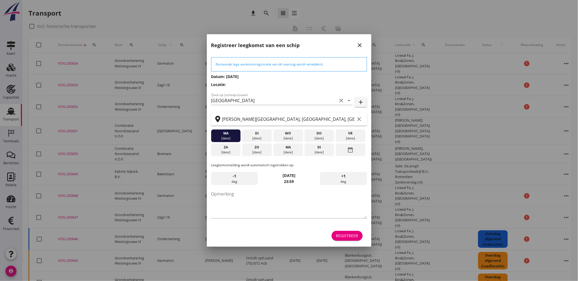
click at [344, 239] on button "Registreer" at bounding box center [347, 236] width 31 height 10
